Goal: Task Accomplishment & Management: Use online tool/utility

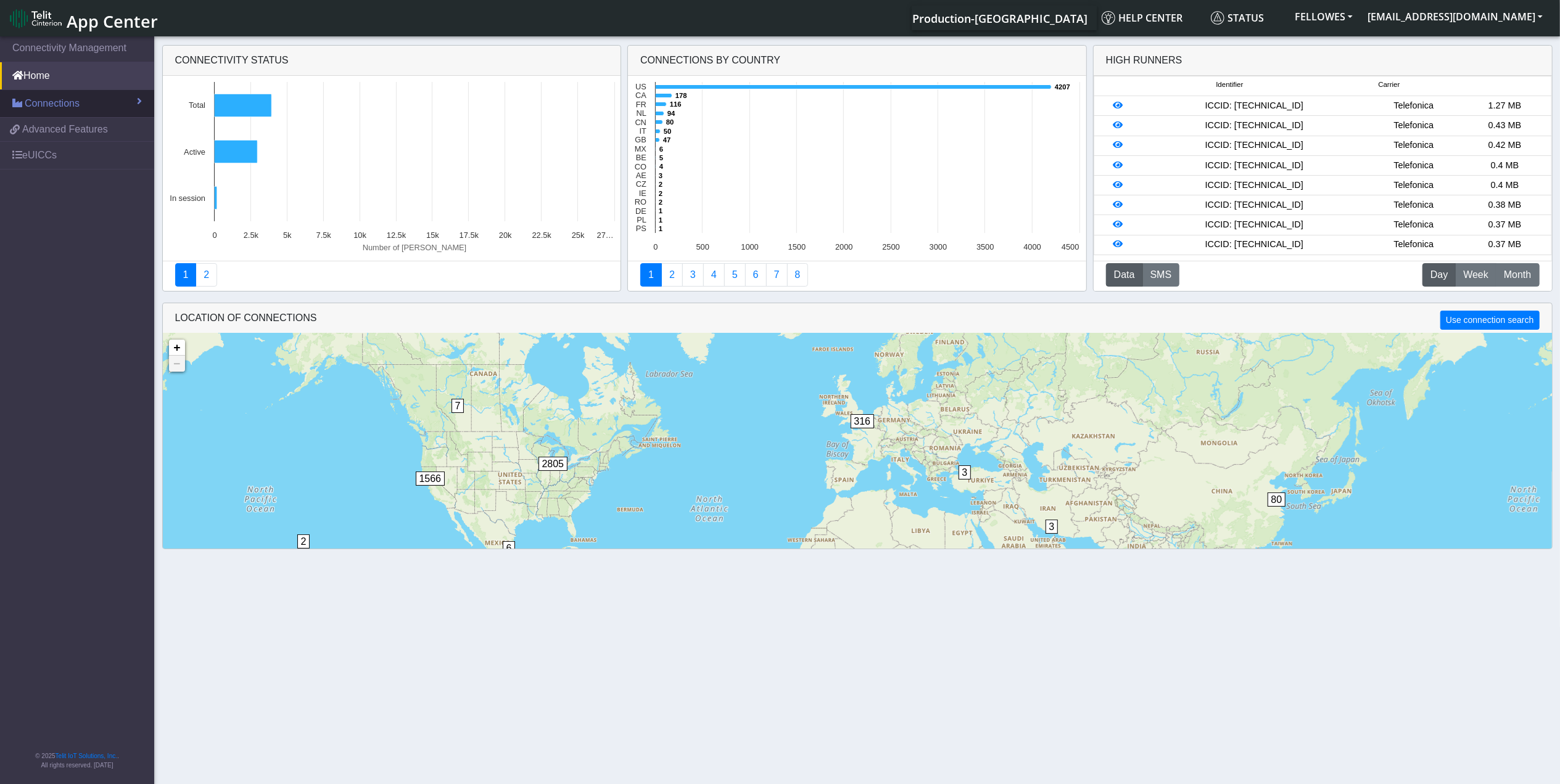
click at [75, 100] on span "Connections" at bounding box center [52, 104] width 55 height 15
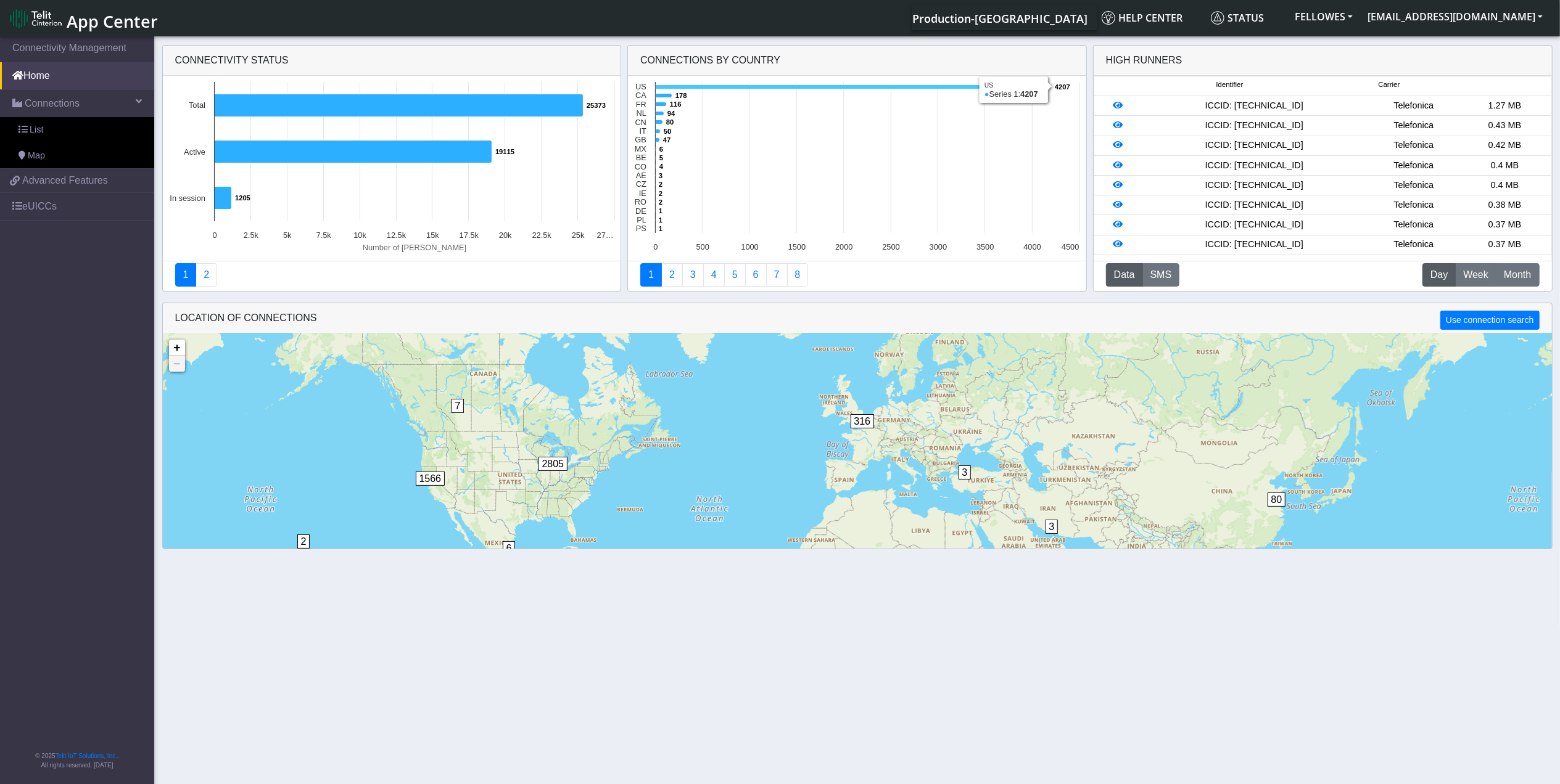
click at [661, 89] on icon at bounding box center [854, 87] width 396 height 4
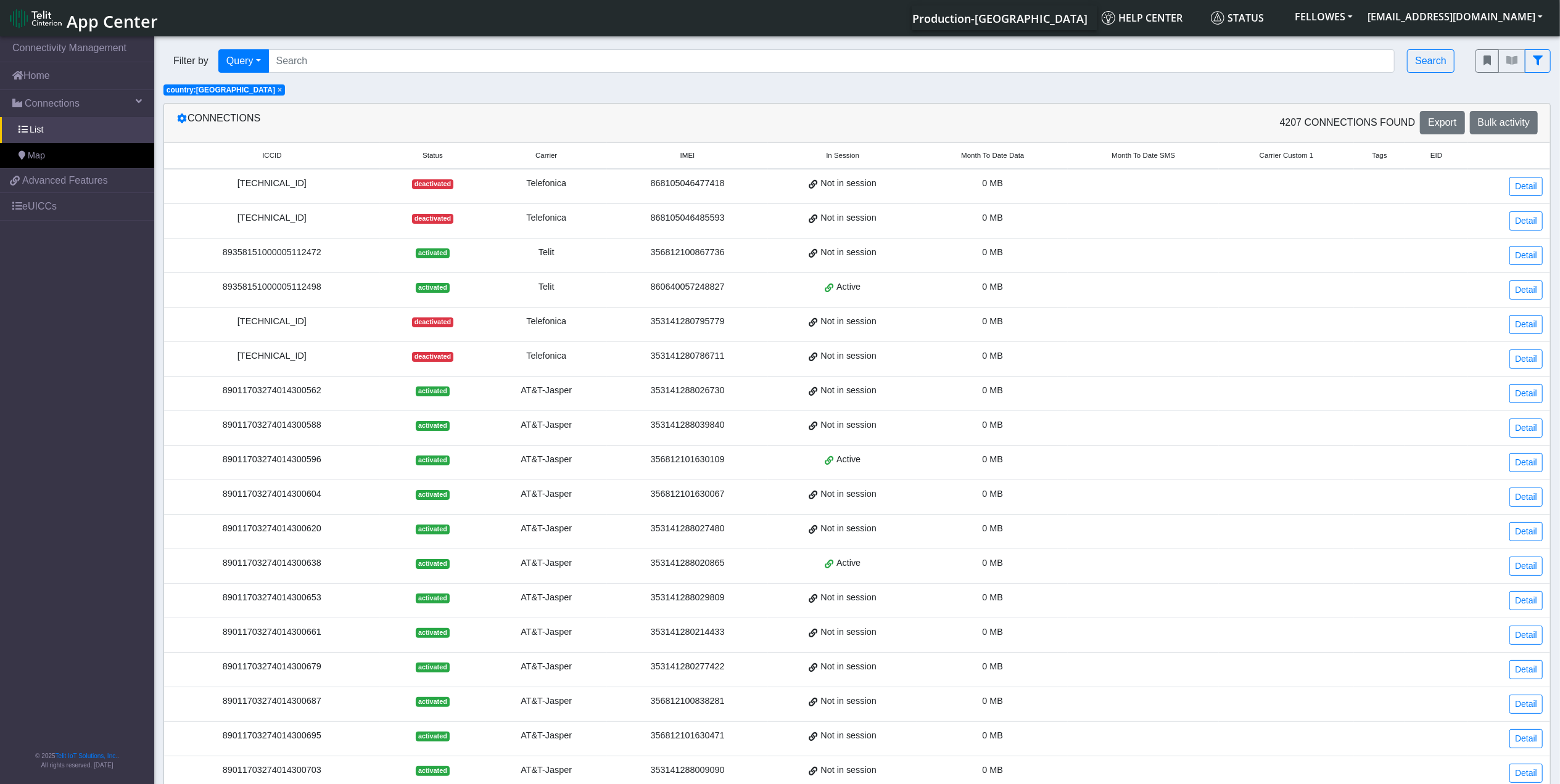
click at [991, 151] on span "Month To Date Data" at bounding box center [992, 156] width 63 height 11
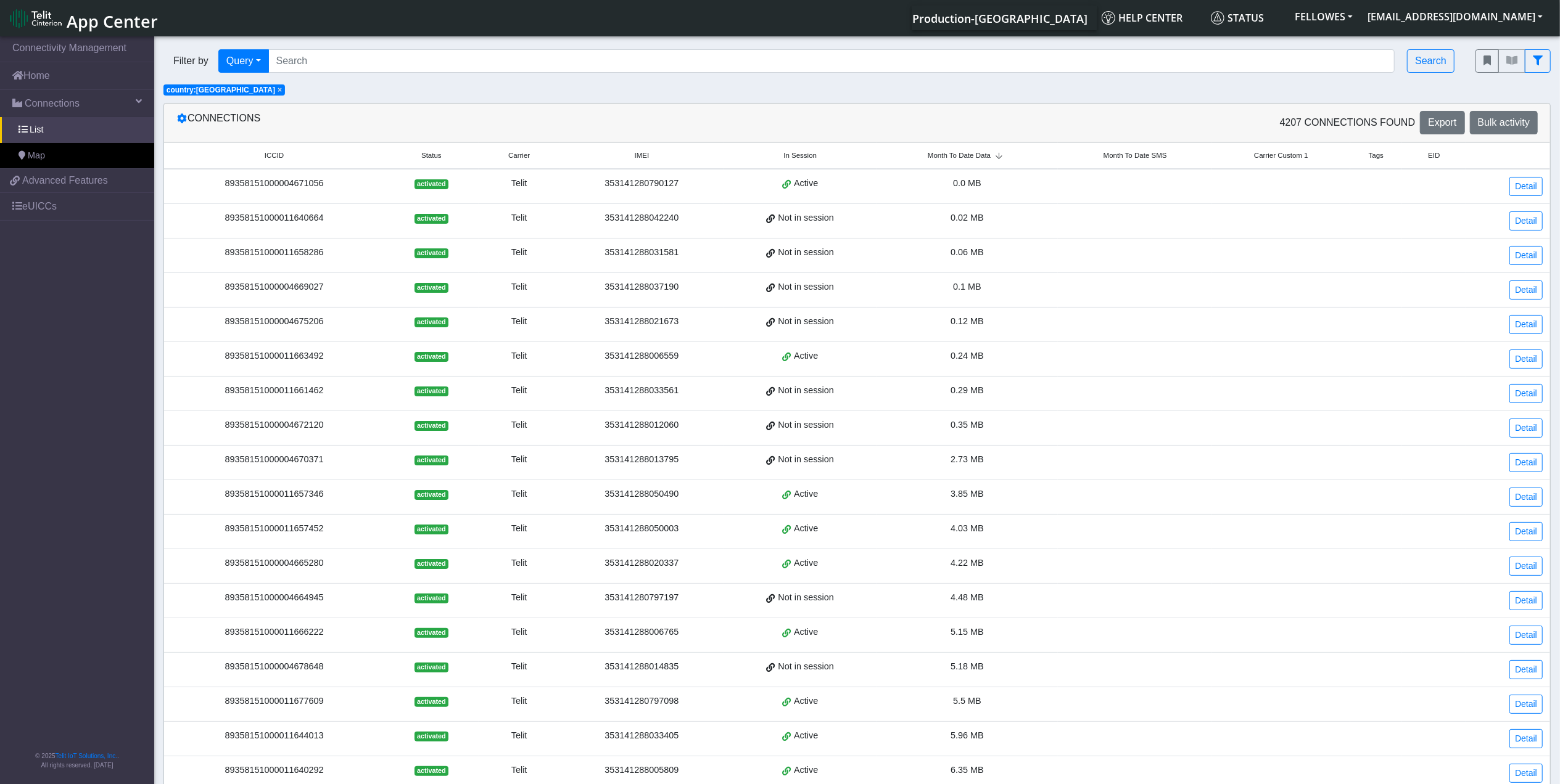
click at [982, 164] on th "Month To Date Data" at bounding box center [967, 157] width 182 height 27
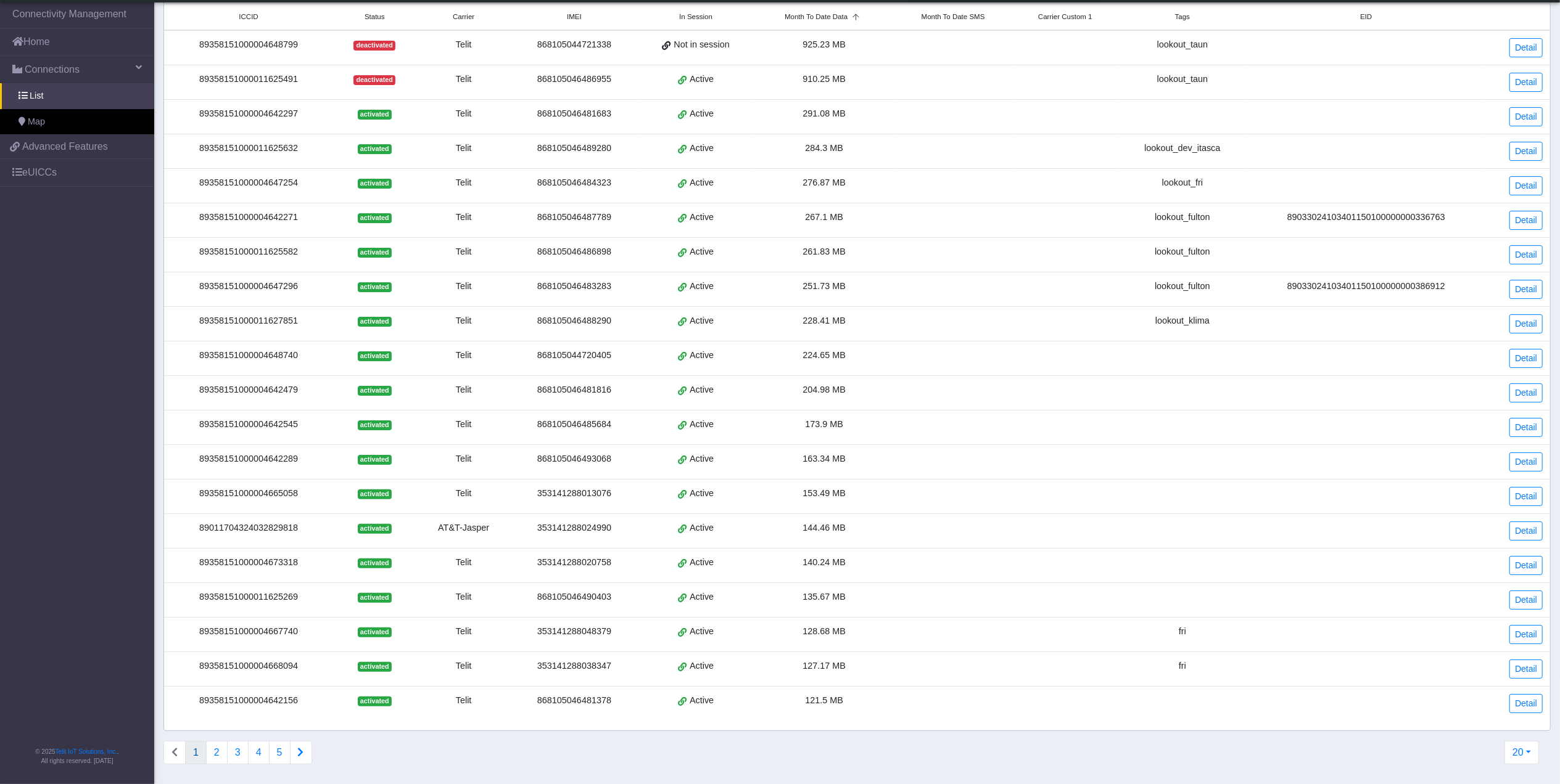
scroll to position [119, 0]
click at [220, 758] on button "2" at bounding box center [217, 753] width 22 height 23
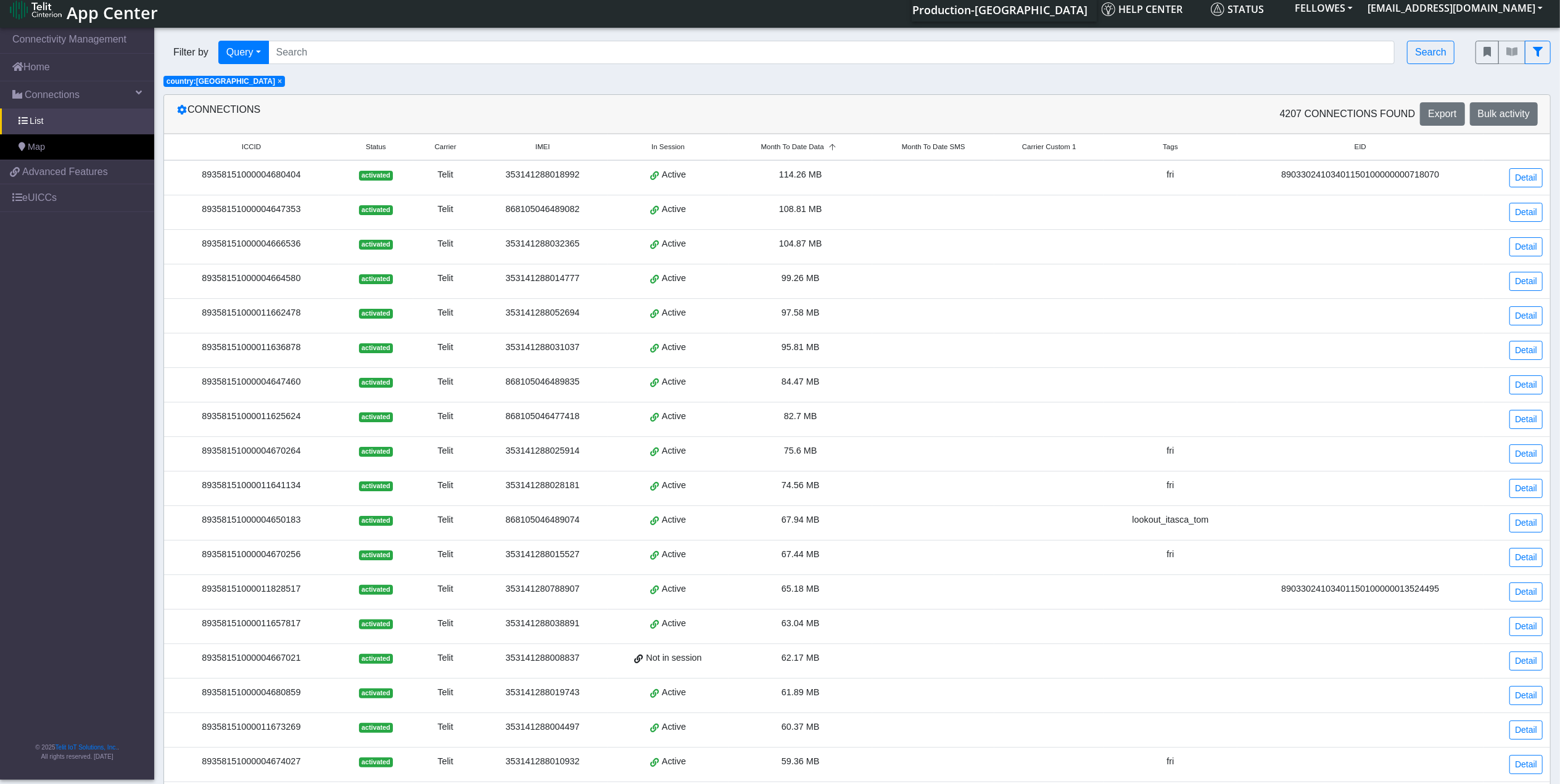
scroll to position [0, 0]
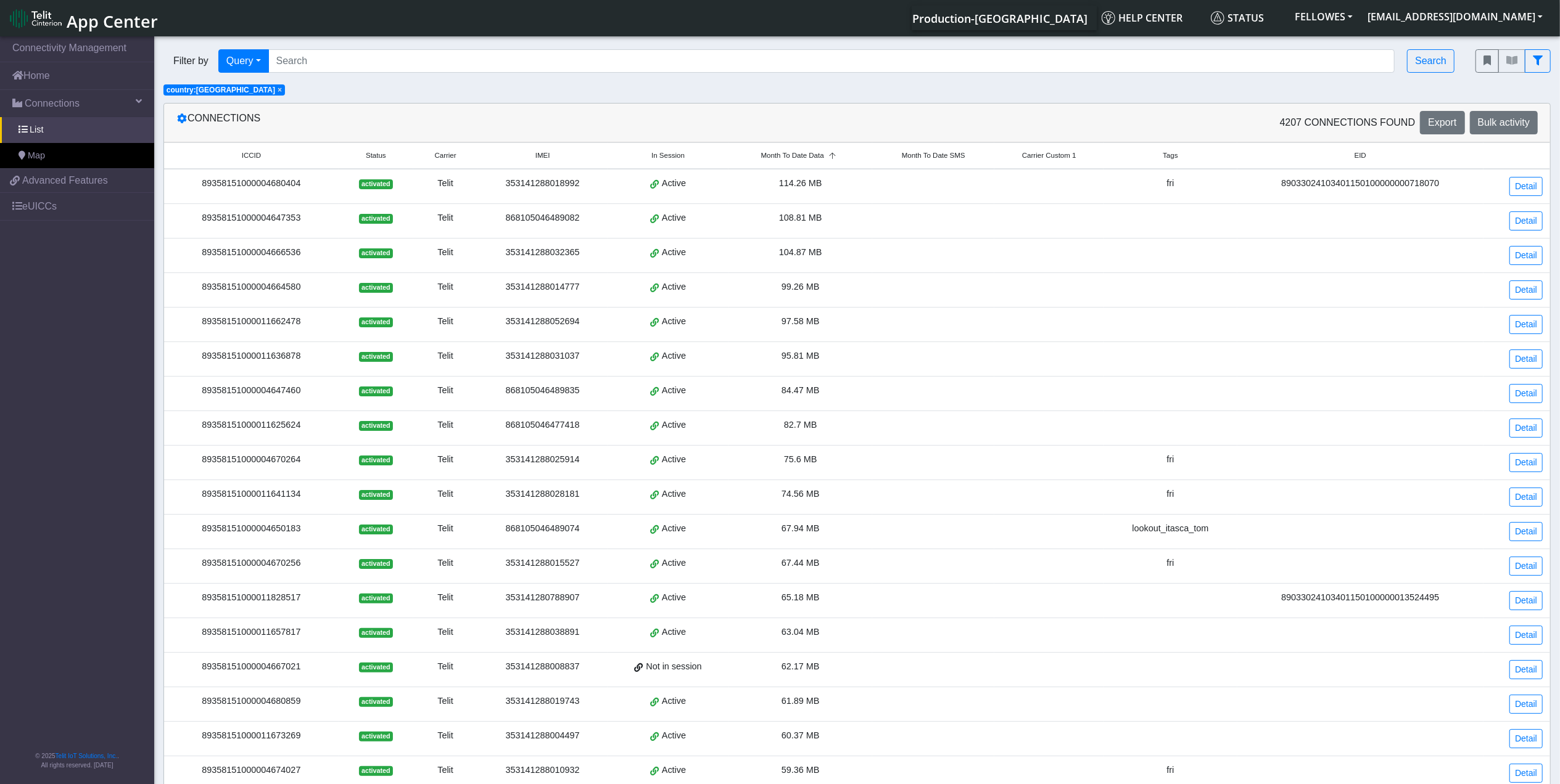
click at [228, 255] on div "89358151000004666536" at bounding box center [251, 253] width 160 height 13
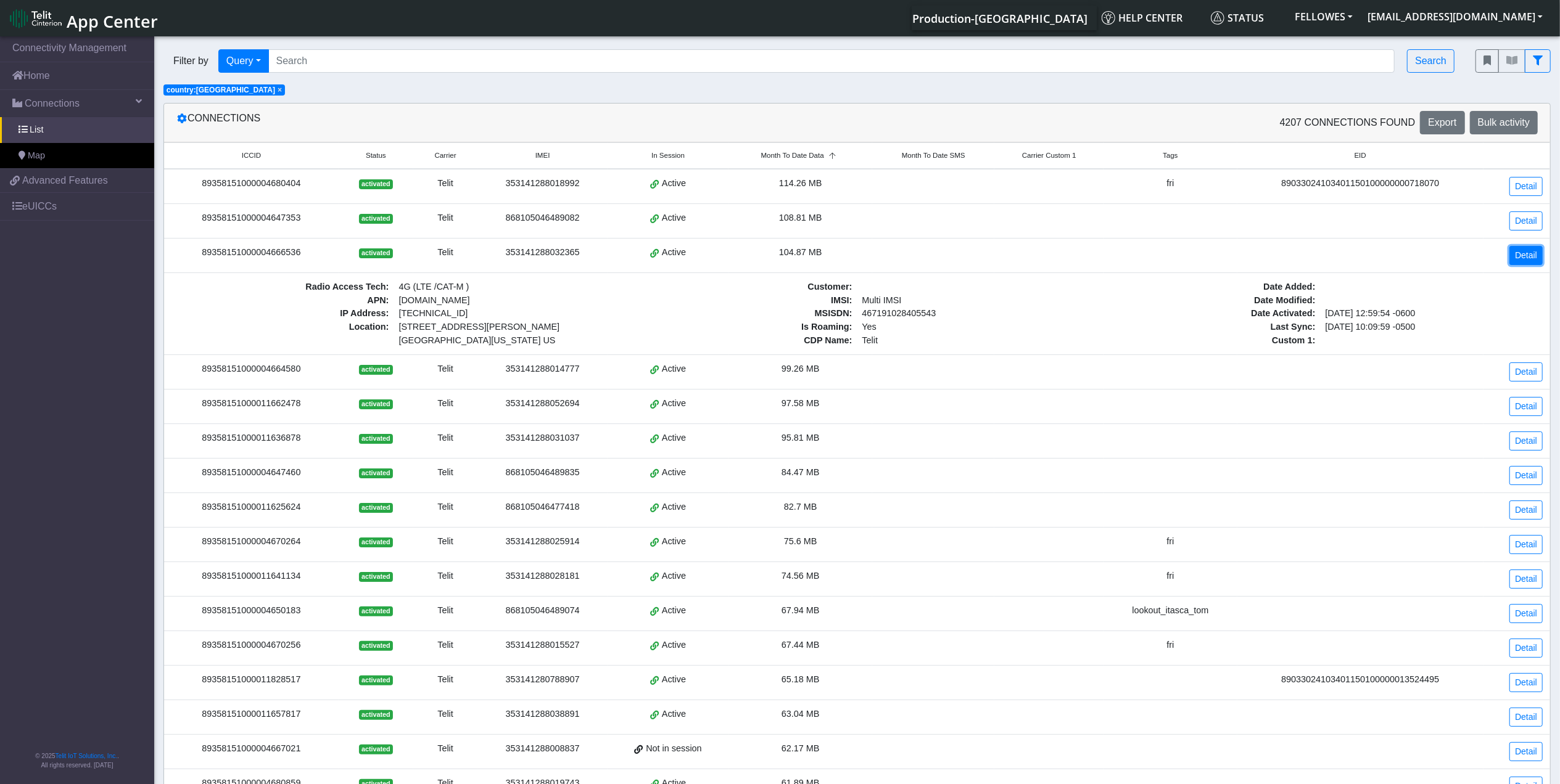
click at [1514, 254] on link "Detail" at bounding box center [1526, 255] width 33 height 19
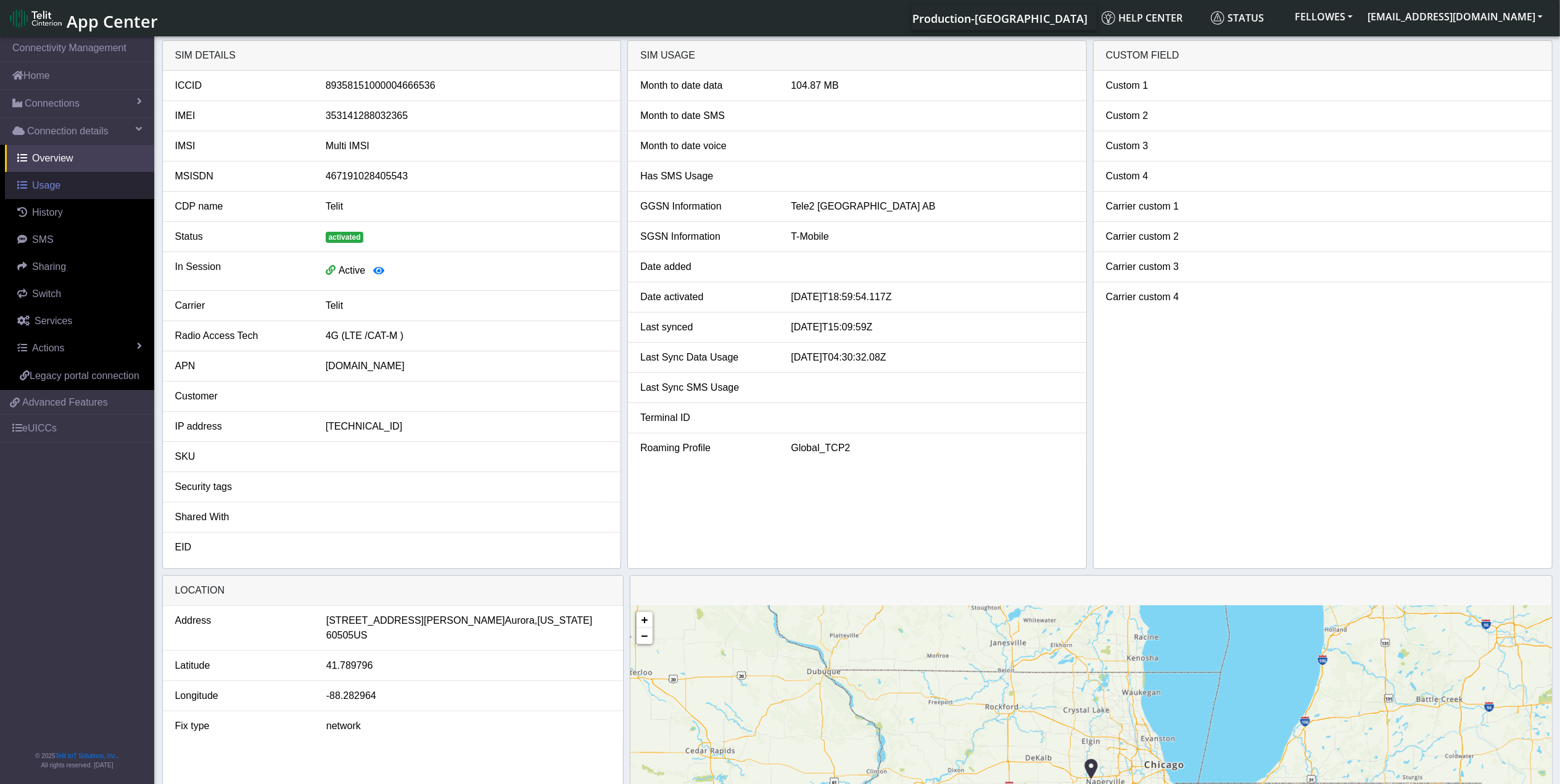
click at [62, 183] on link "Usage" at bounding box center [80, 186] width 149 height 27
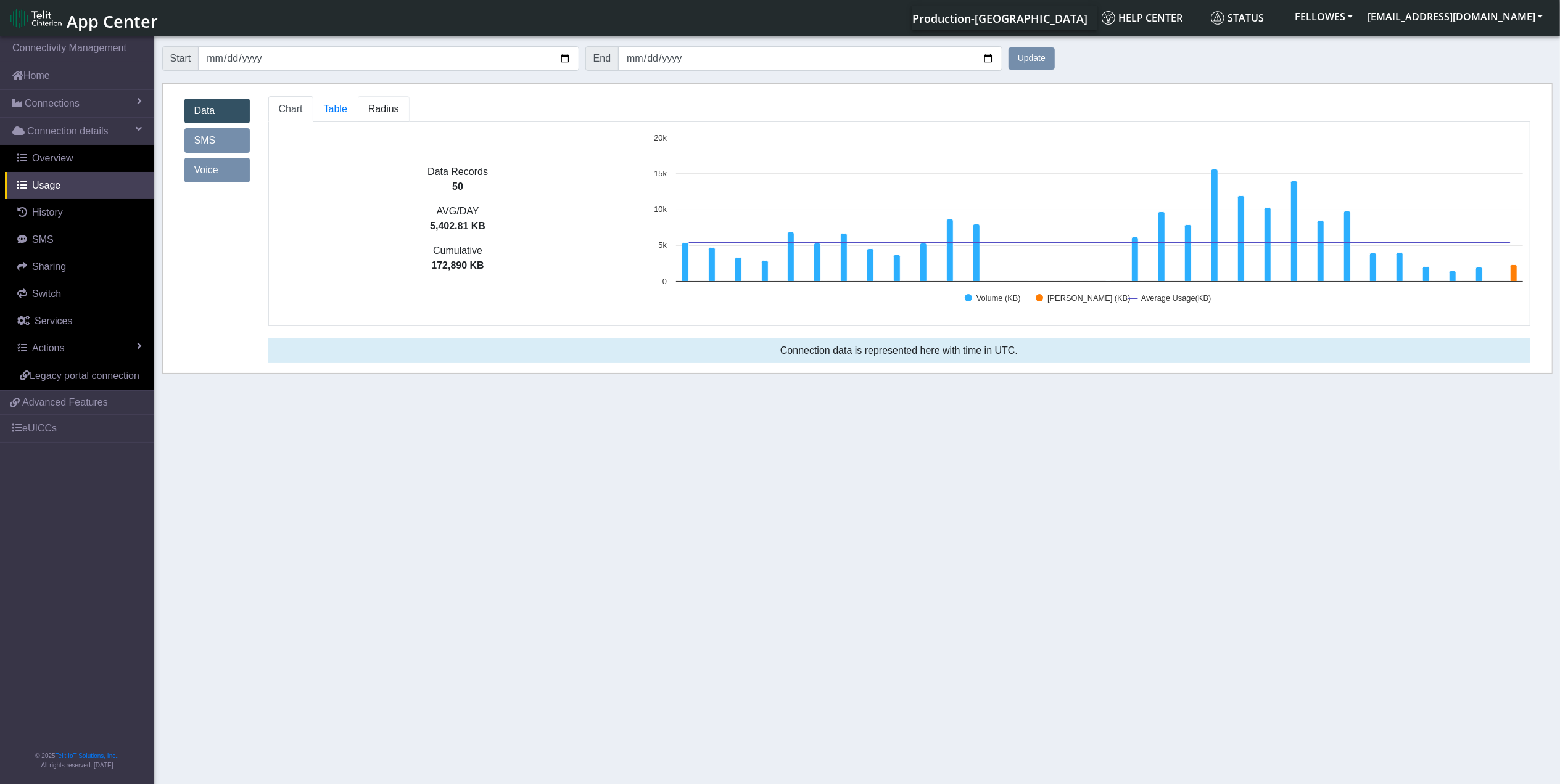
click at [347, 106] on span "Radius" at bounding box center [336, 109] width 23 height 11
